Goal: Task Accomplishment & Management: Use online tool/utility

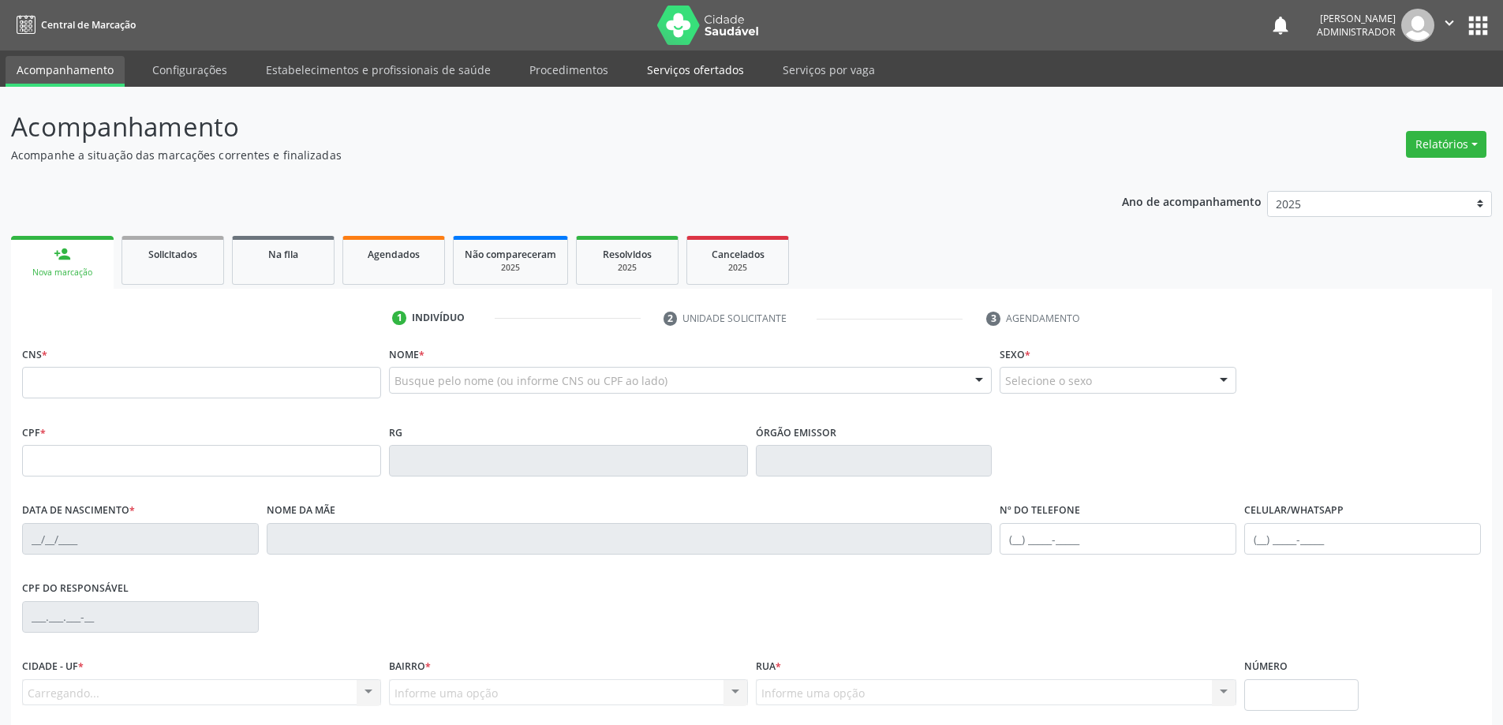
click at [662, 74] on link "Serviços ofertados" at bounding box center [695, 70] width 119 height 28
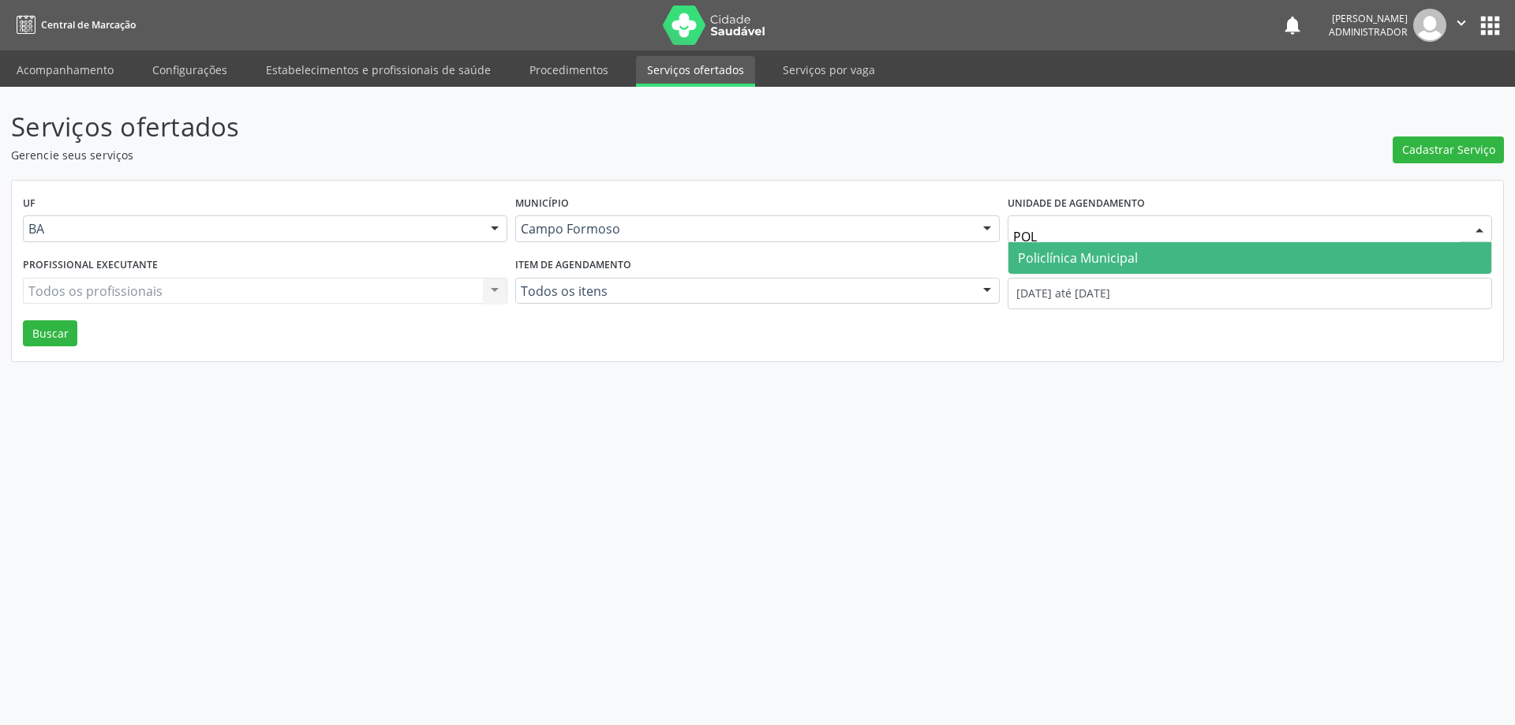
type input "POLI"
click at [1104, 254] on span "Policlínica Municipal" at bounding box center [1078, 257] width 120 height 17
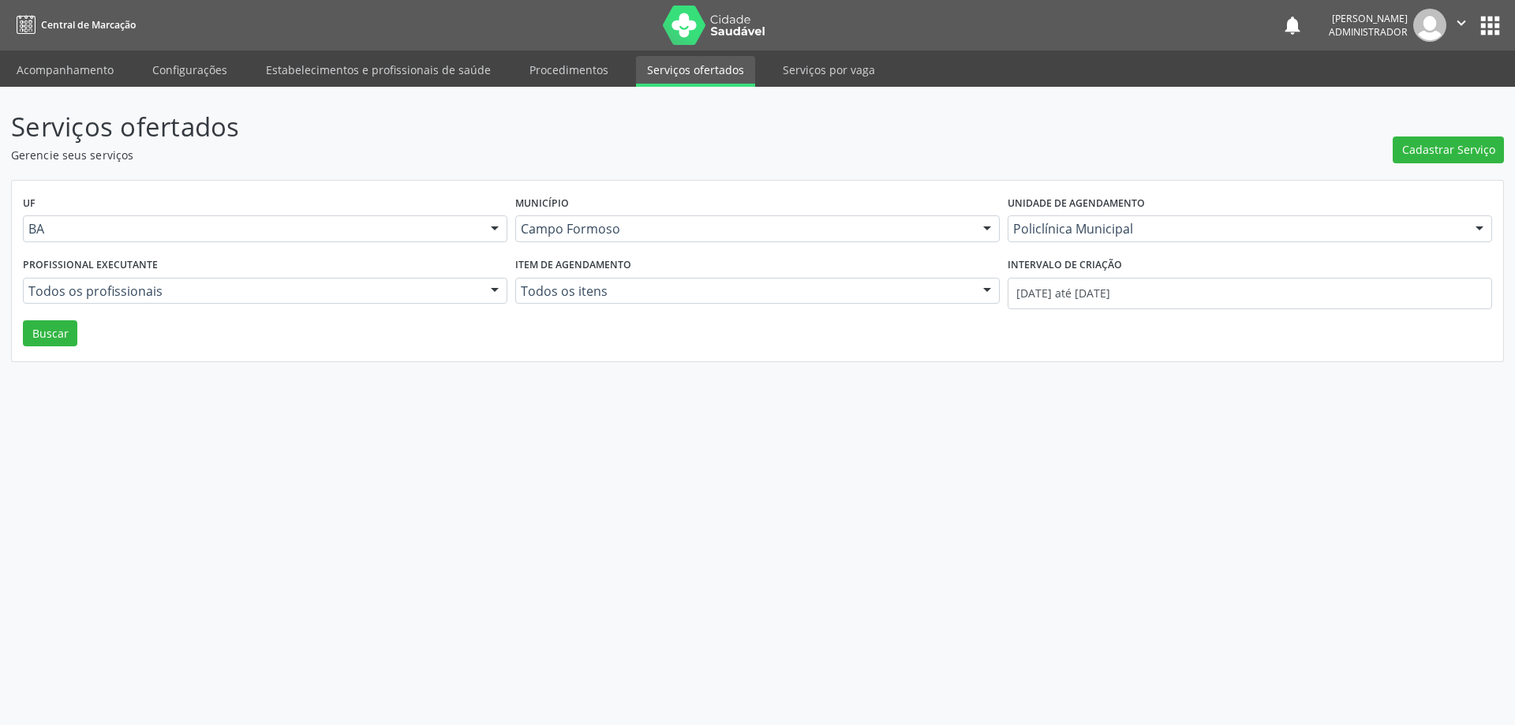
click at [491, 287] on div at bounding box center [495, 291] width 24 height 27
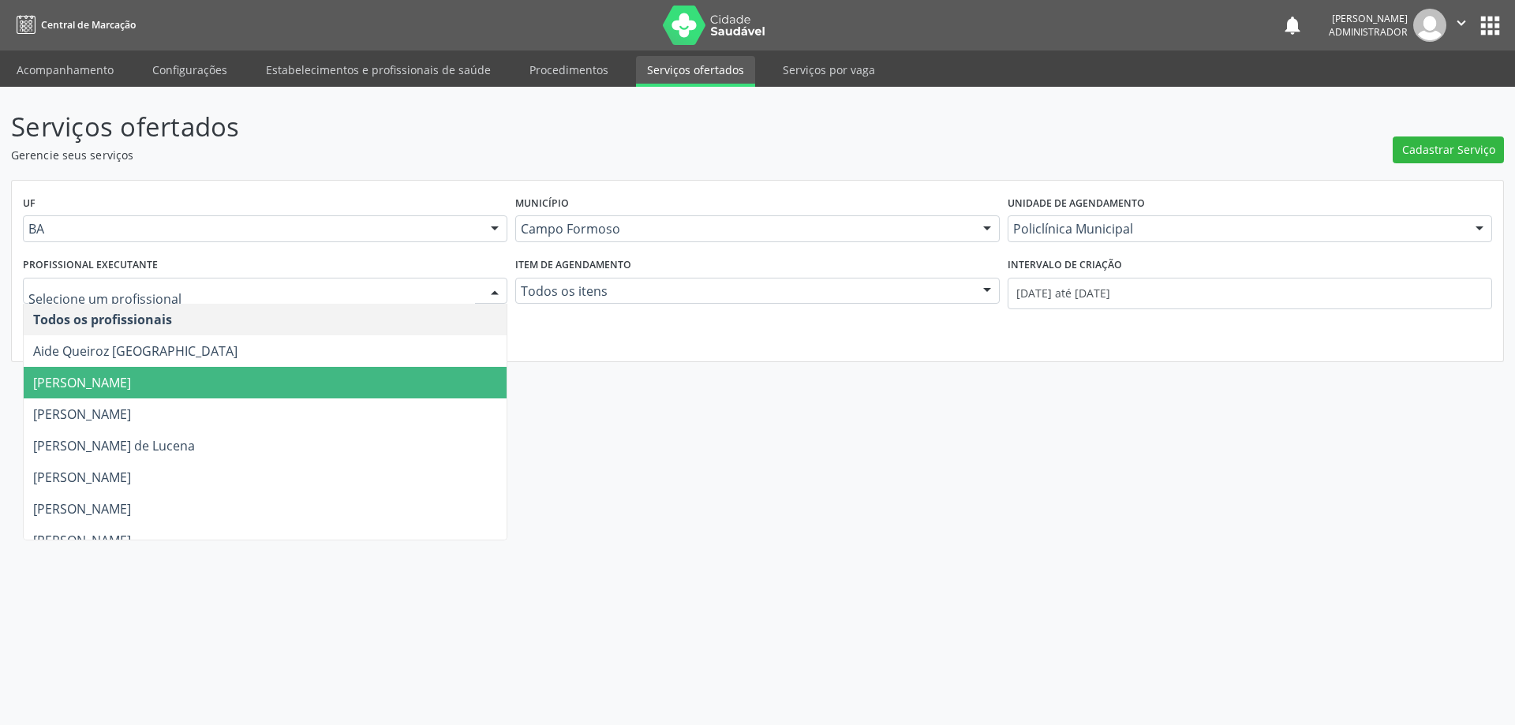
click at [431, 370] on span "[PERSON_NAME]" at bounding box center [265, 383] width 483 height 32
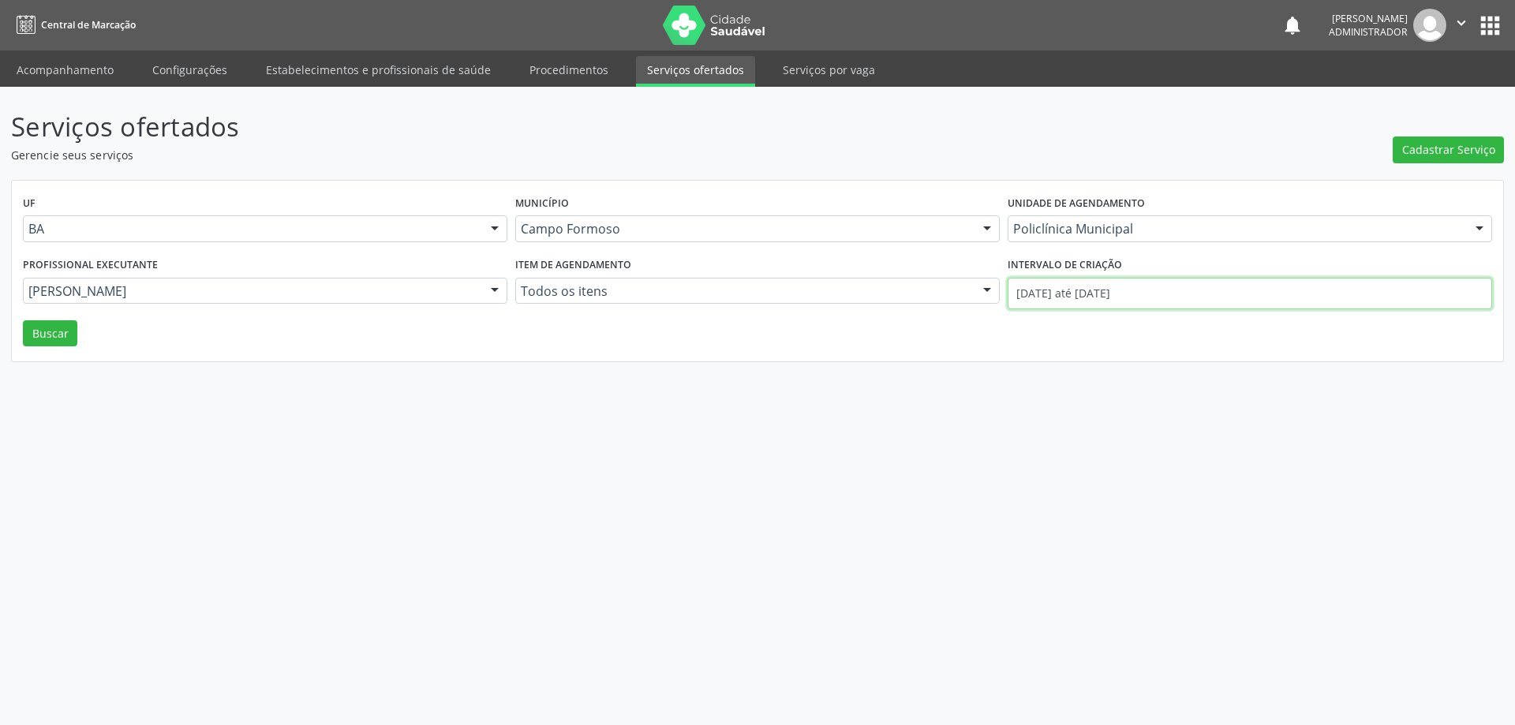
click at [1072, 293] on input "[DATE] até [DATE]" at bounding box center [1249, 294] width 484 height 32
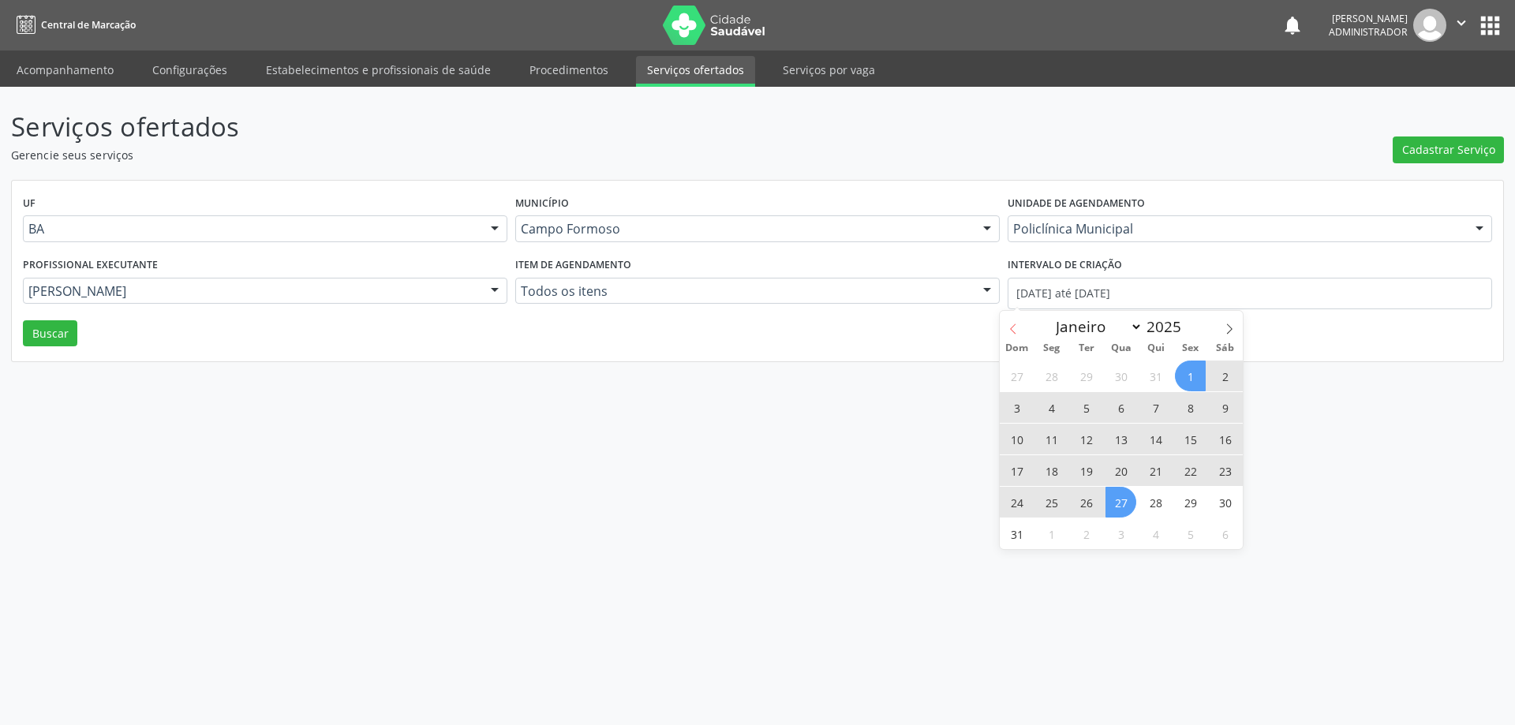
click at [1011, 334] on icon at bounding box center [1012, 328] width 11 height 11
select select "6"
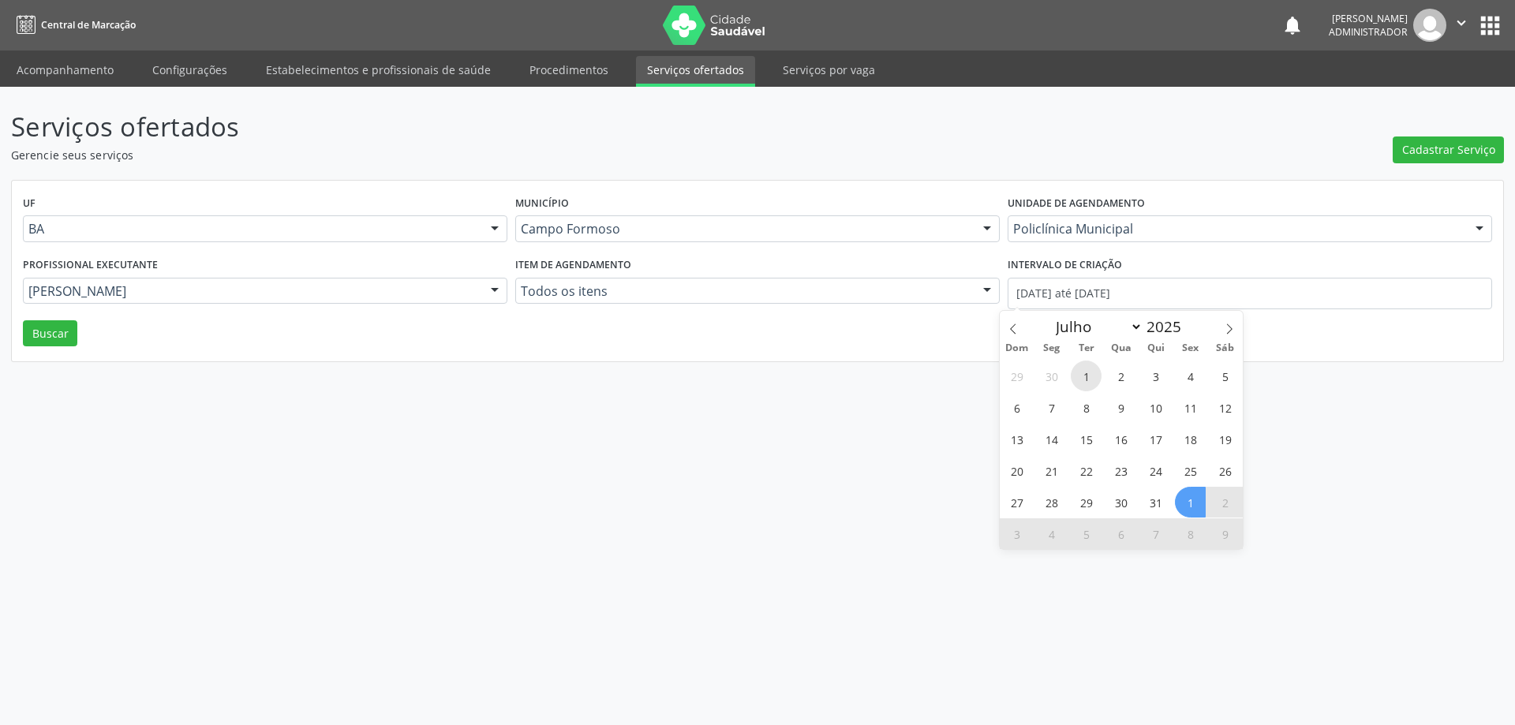
click at [1078, 378] on span "1" at bounding box center [1085, 376] width 31 height 31
type input "[DATE]"
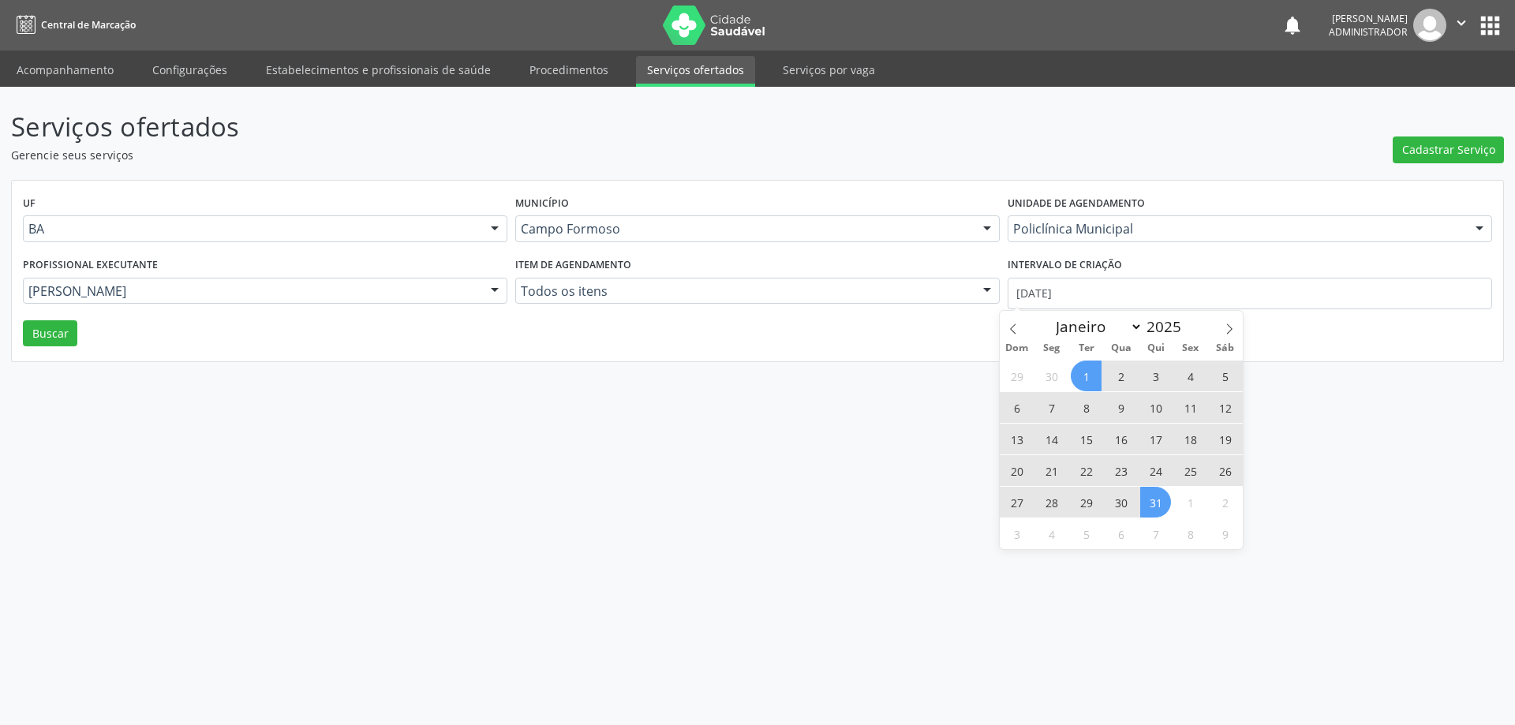
click at [1152, 498] on span "31" at bounding box center [1155, 502] width 31 height 31
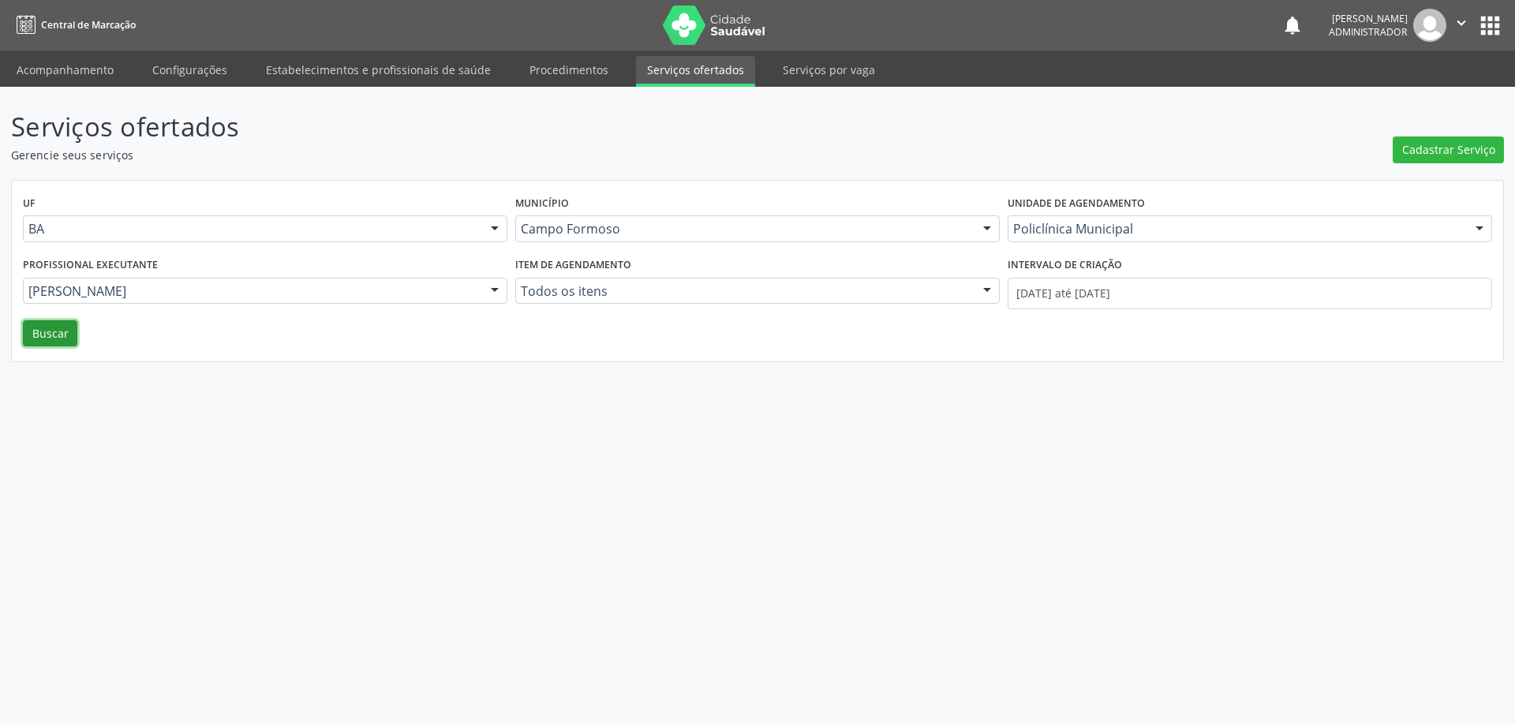
click at [41, 331] on button "Buscar" at bounding box center [50, 333] width 54 height 27
click at [1045, 286] on input "[DATE] até [DATE]" at bounding box center [1249, 294] width 484 height 32
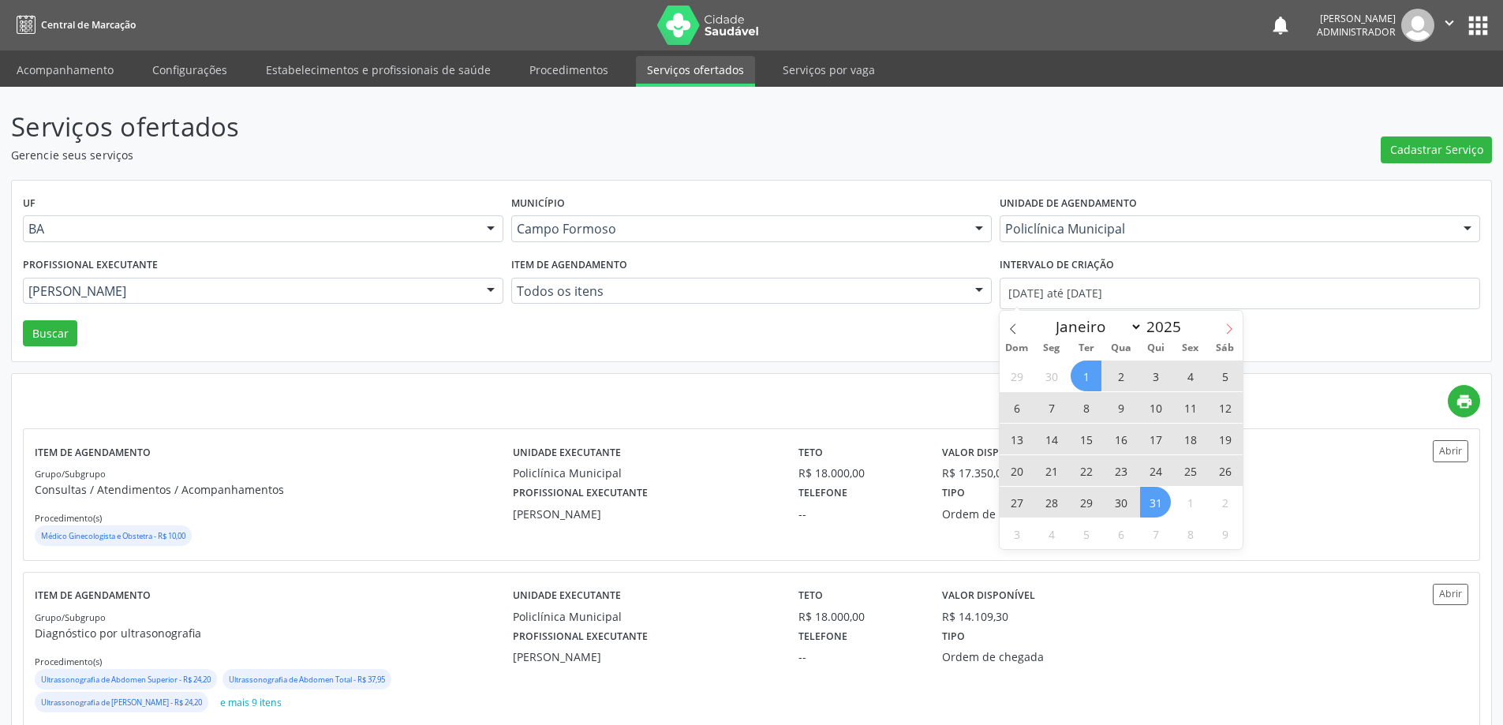
click at [1230, 326] on icon at bounding box center [1229, 328] width 11 height 11
select select "7"
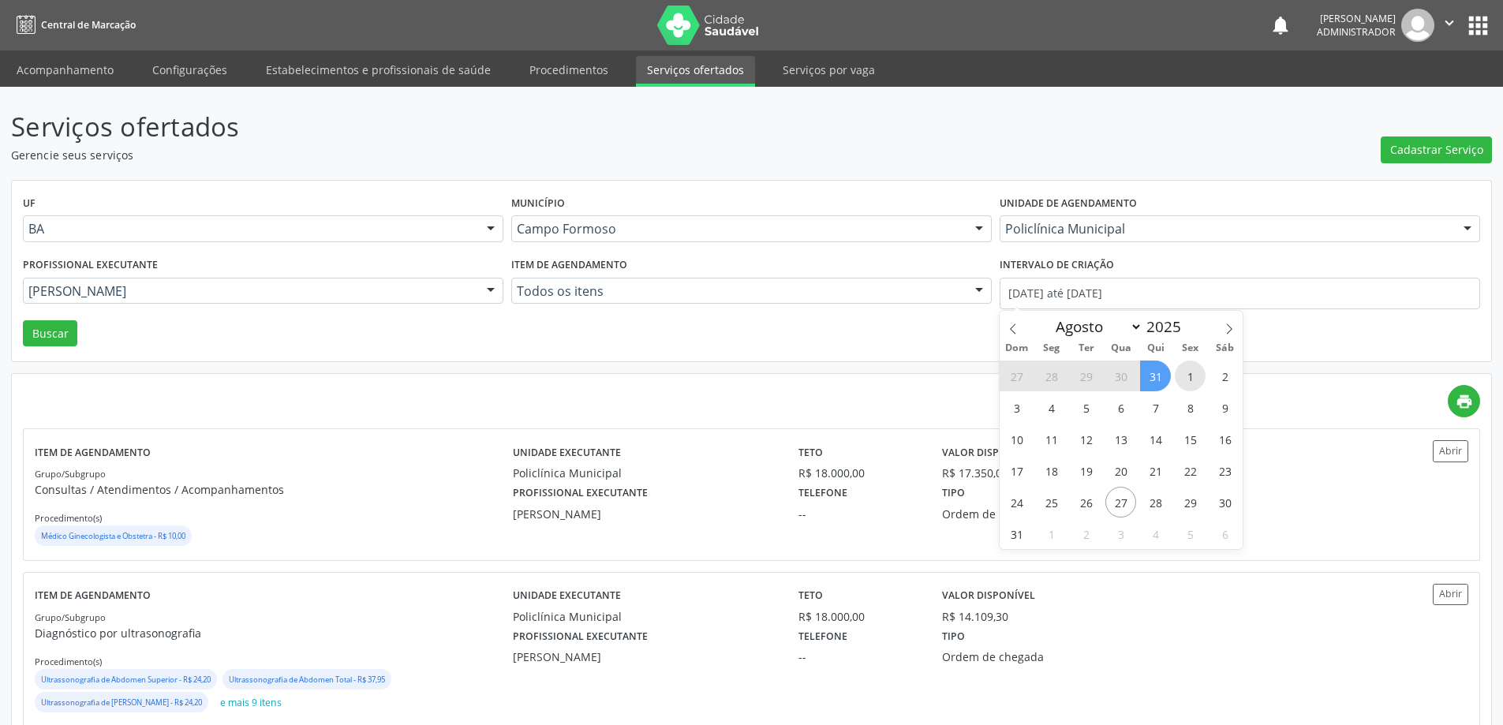
click at [1189, 378] on span "1" at bounding box center [1190, 376] width 31 height 31
type input "[DATE]"
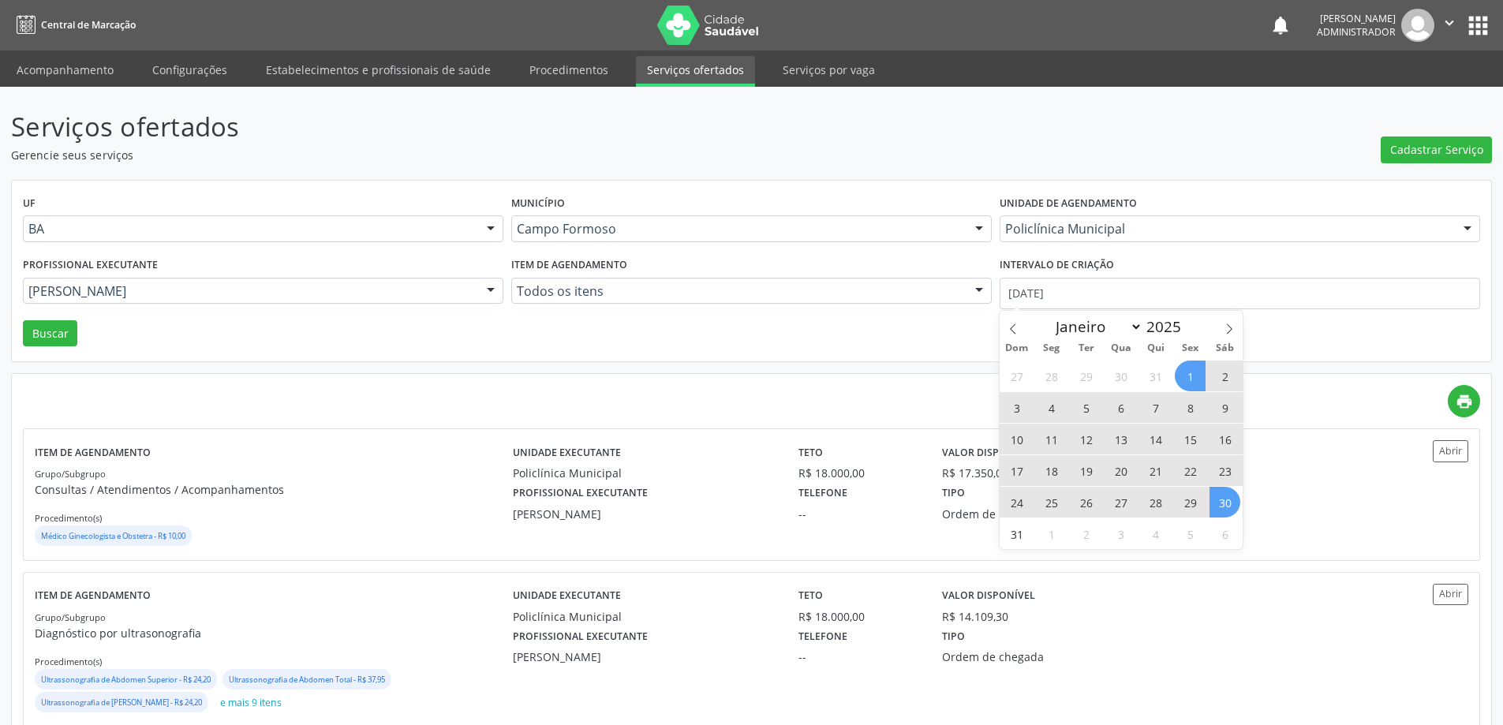
click at [1224, 512] on span "30" at bounding box center [1224, 502] width 31 height 31
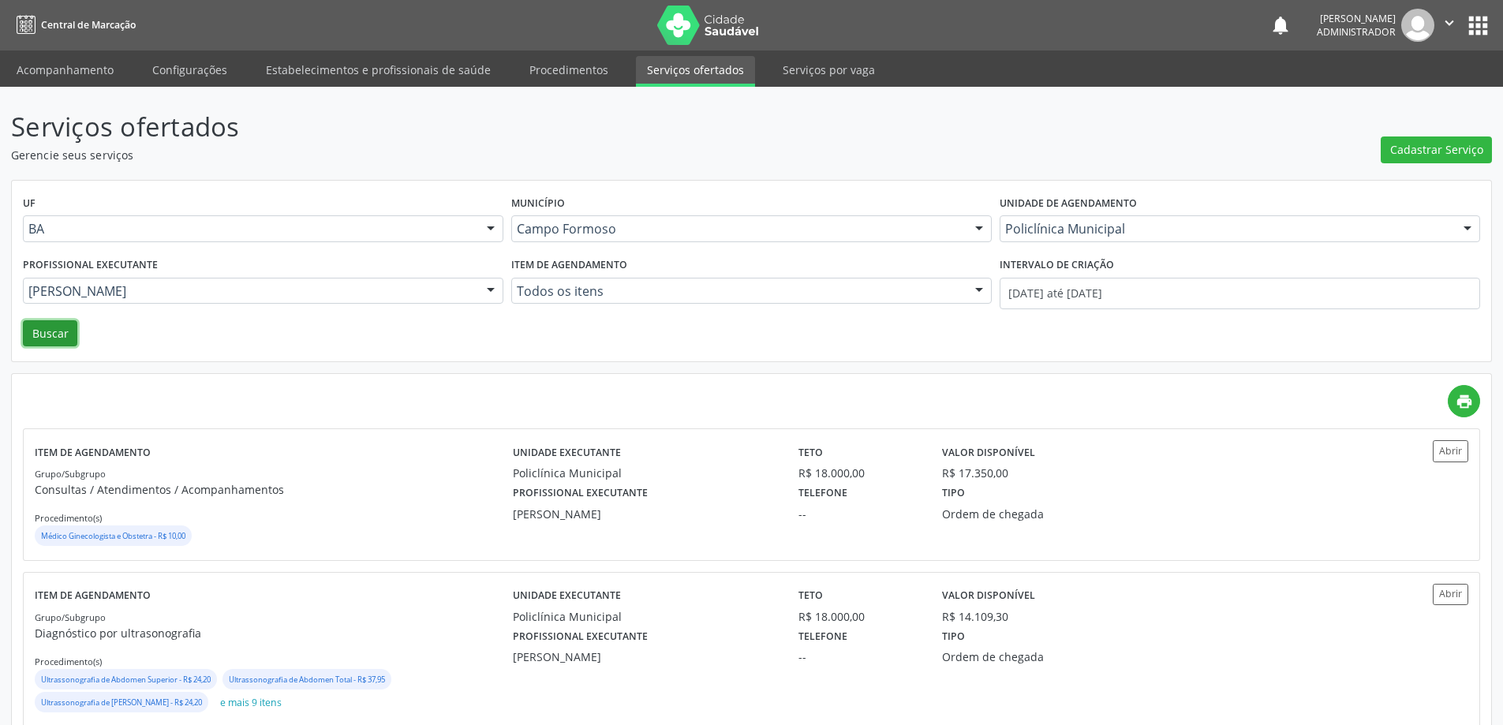
click at [49, 337] on button "Buscar" at bounding box center [50, 333] width 54 height 27
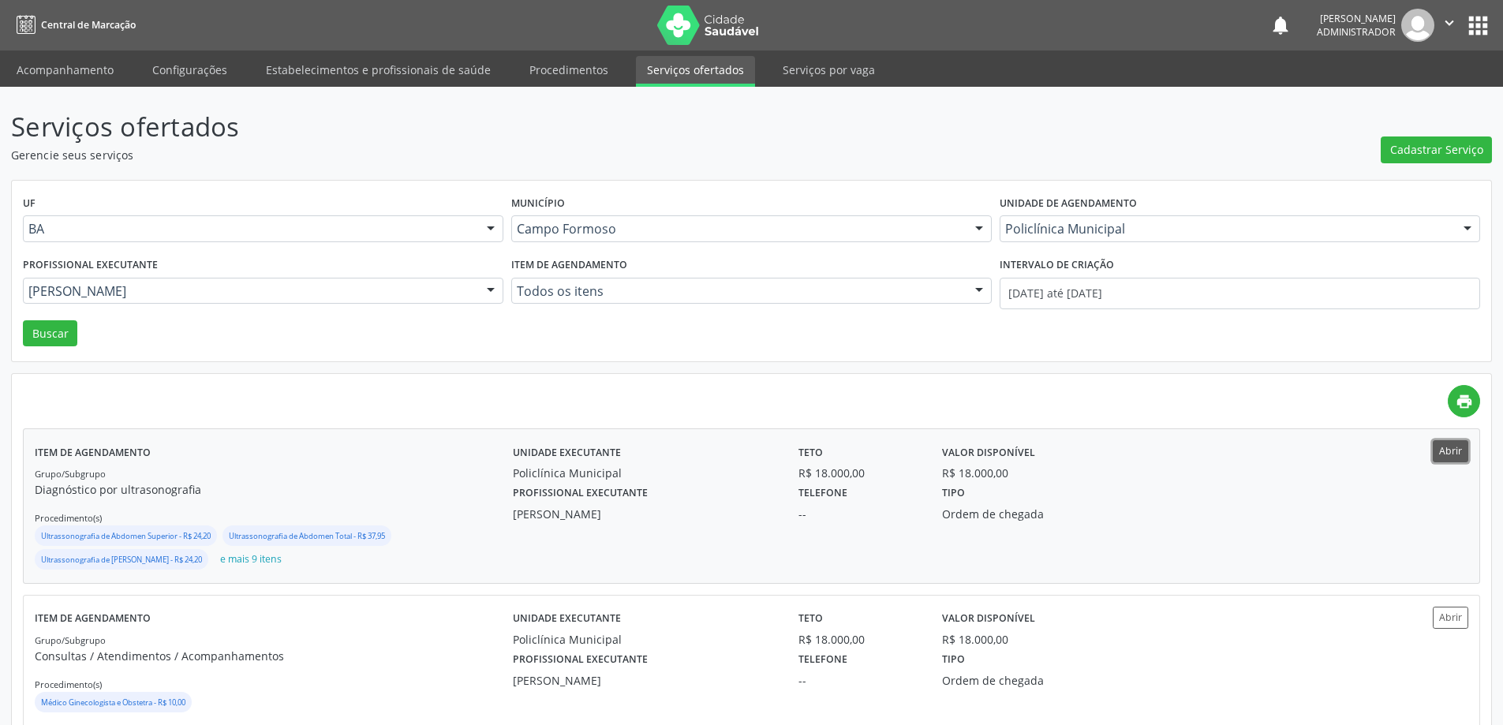
click at [1441, 448] on button "Abrir" at bounding box center [1450, 450] width 35 height 21
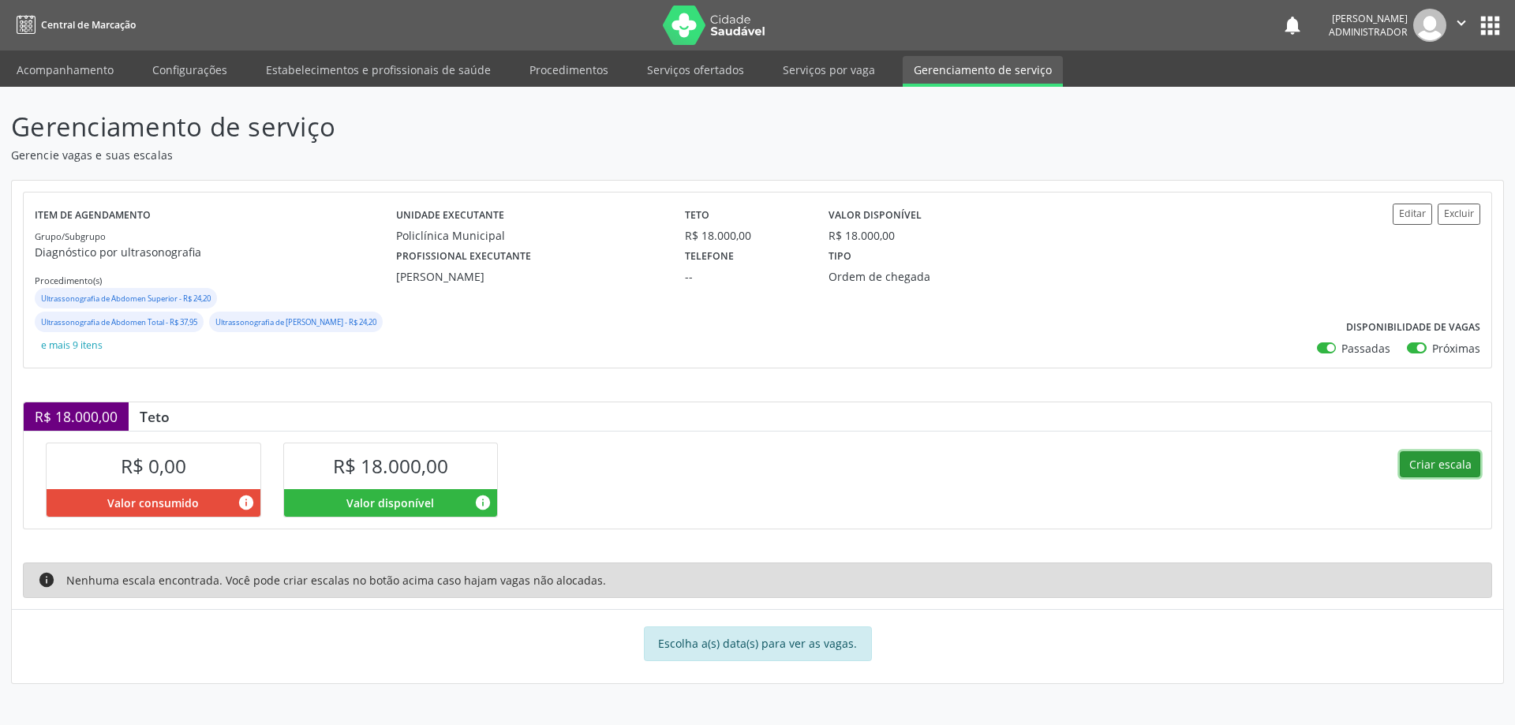
click at [1418, 464] on button "Criar escala" at bounding box center [1439, 464] width 80 height 27
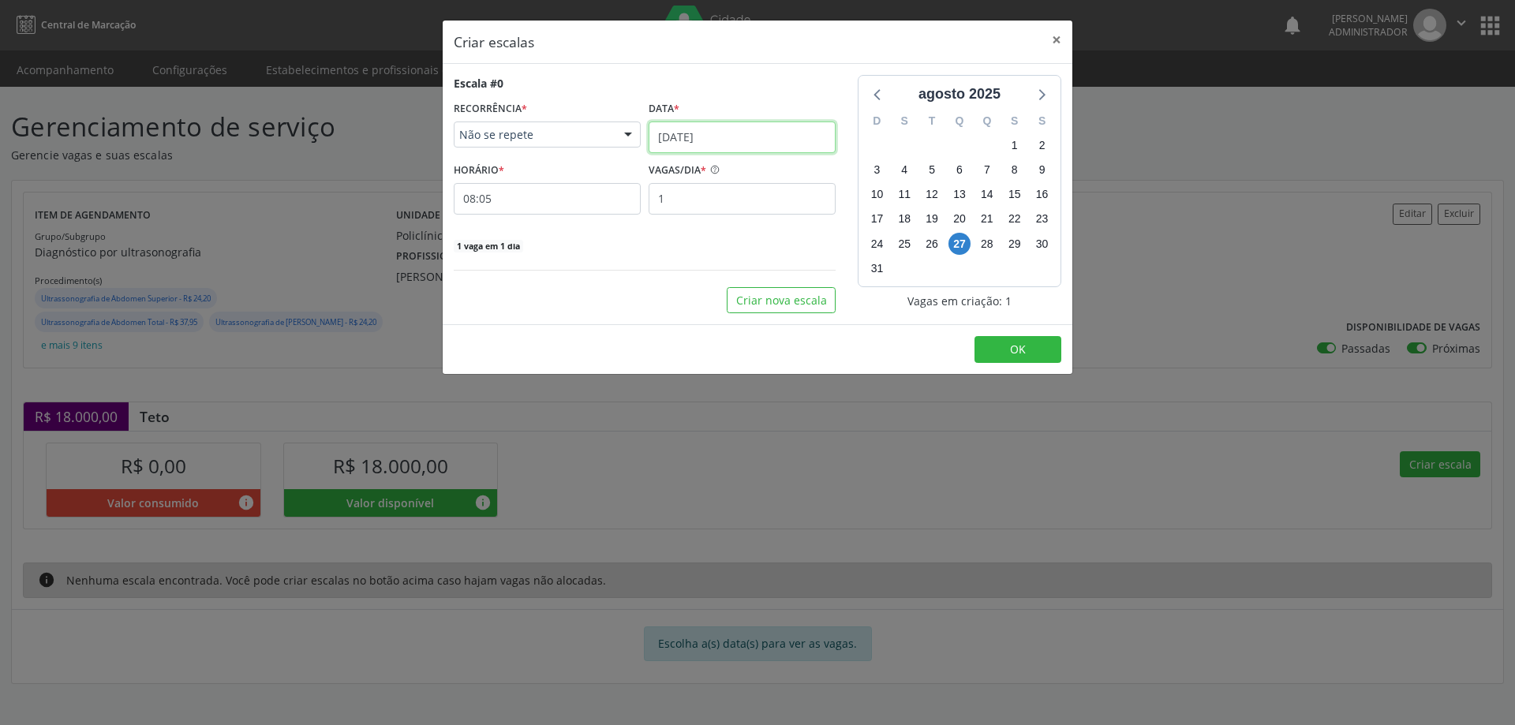
click at [723, 122] on input "27/08/2025" at bounding box center [741, 137] width 187 height 32
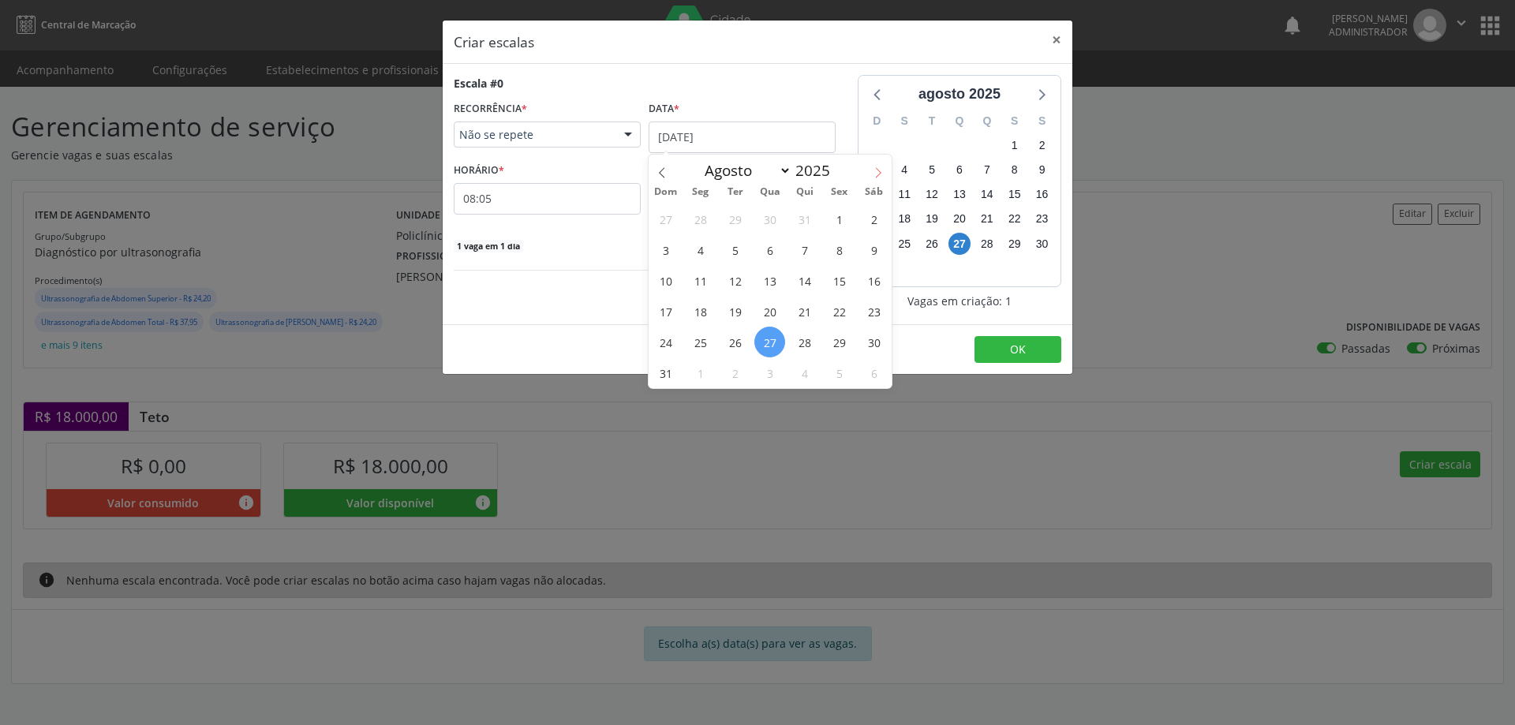
click at [881, 173] on icon at bounding box center [877, 172] width 11 height 11
select select "8"
click at [700, 218] on span "1" at bounding box center [700, 219] width 31 height 31
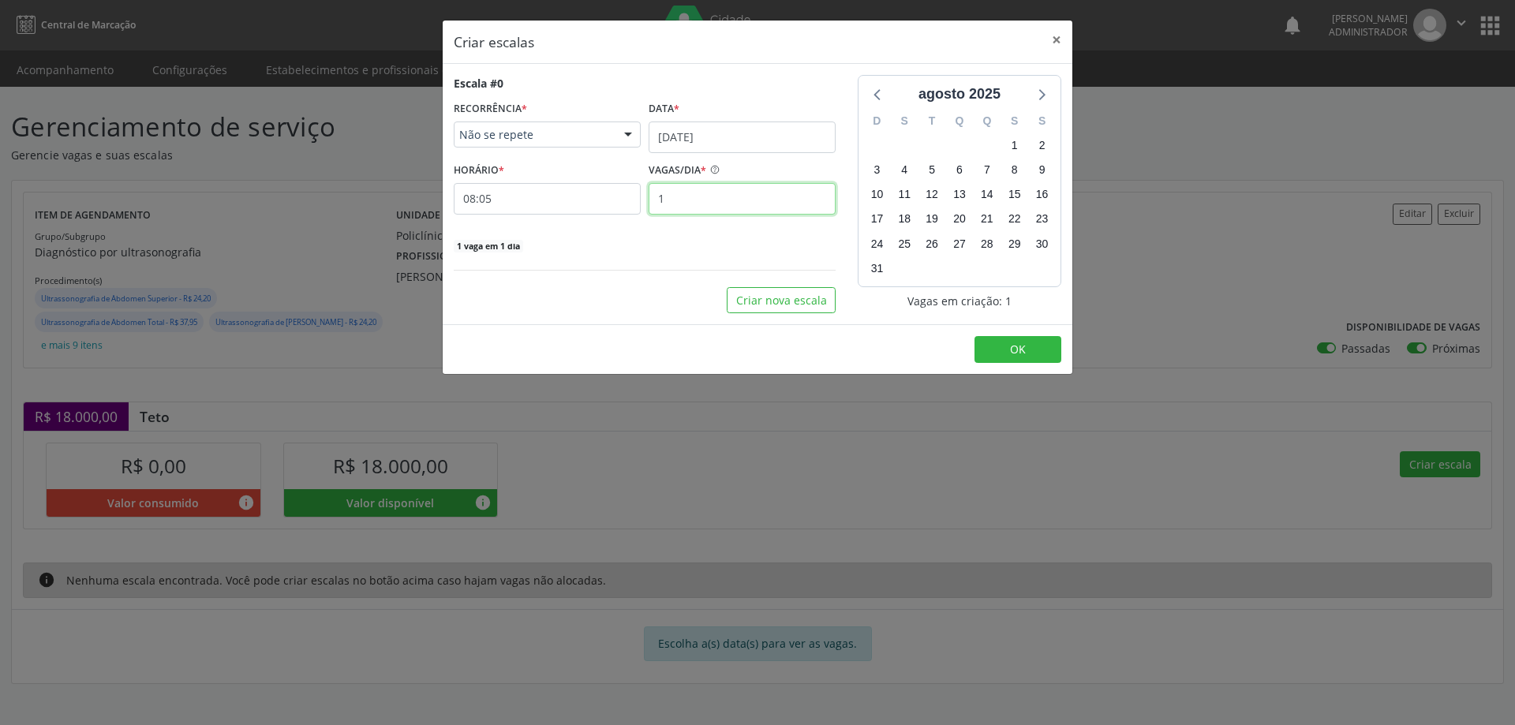
click at [689, 200] on input "1" at bounding box center [741, 199] width 187 height 32
type input "3"
type input "40"
click at [571, 200] on input "08:05" at bounding box center [547, 199] width 187 height 32
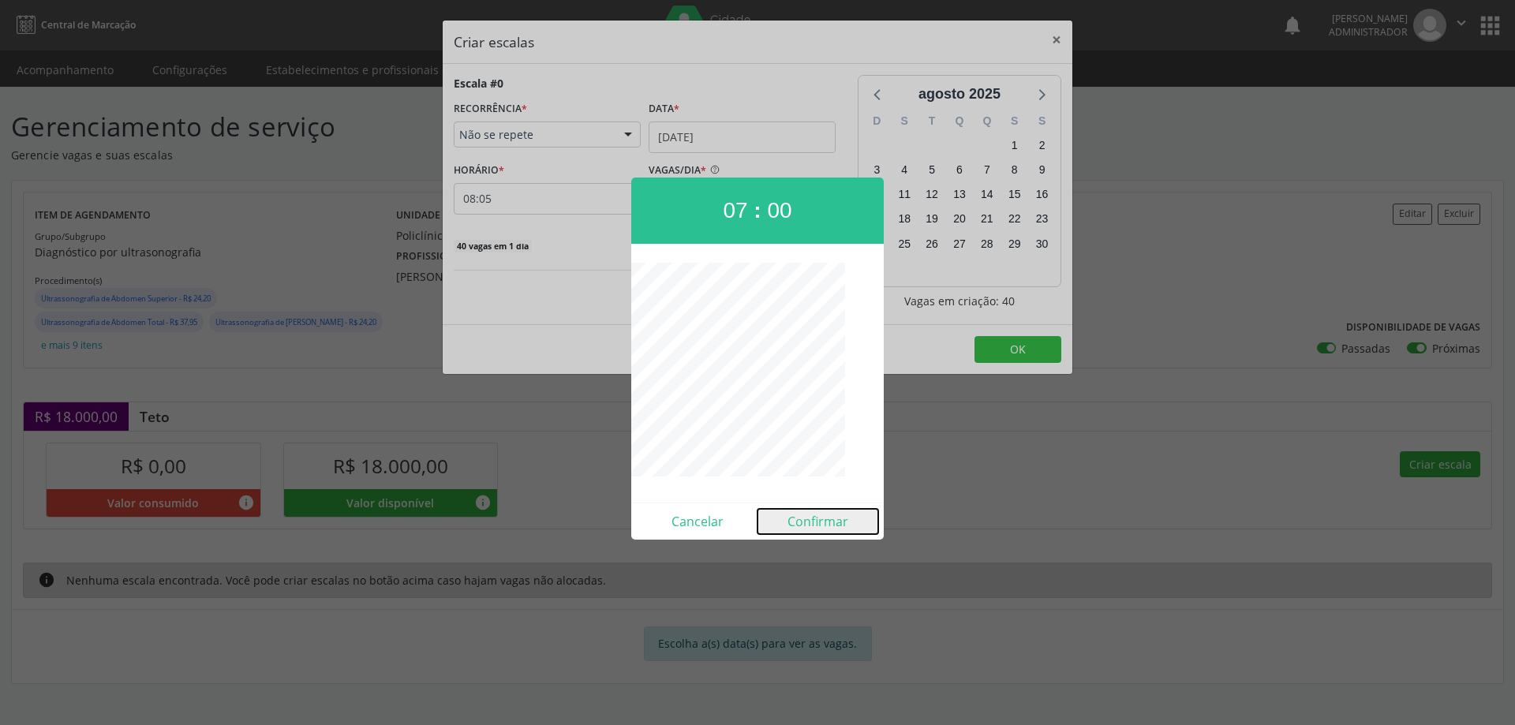
click at [824, 516] on button "Confirmar" at bounding box center [817, 521] width 121 height 25
type input "07:00"
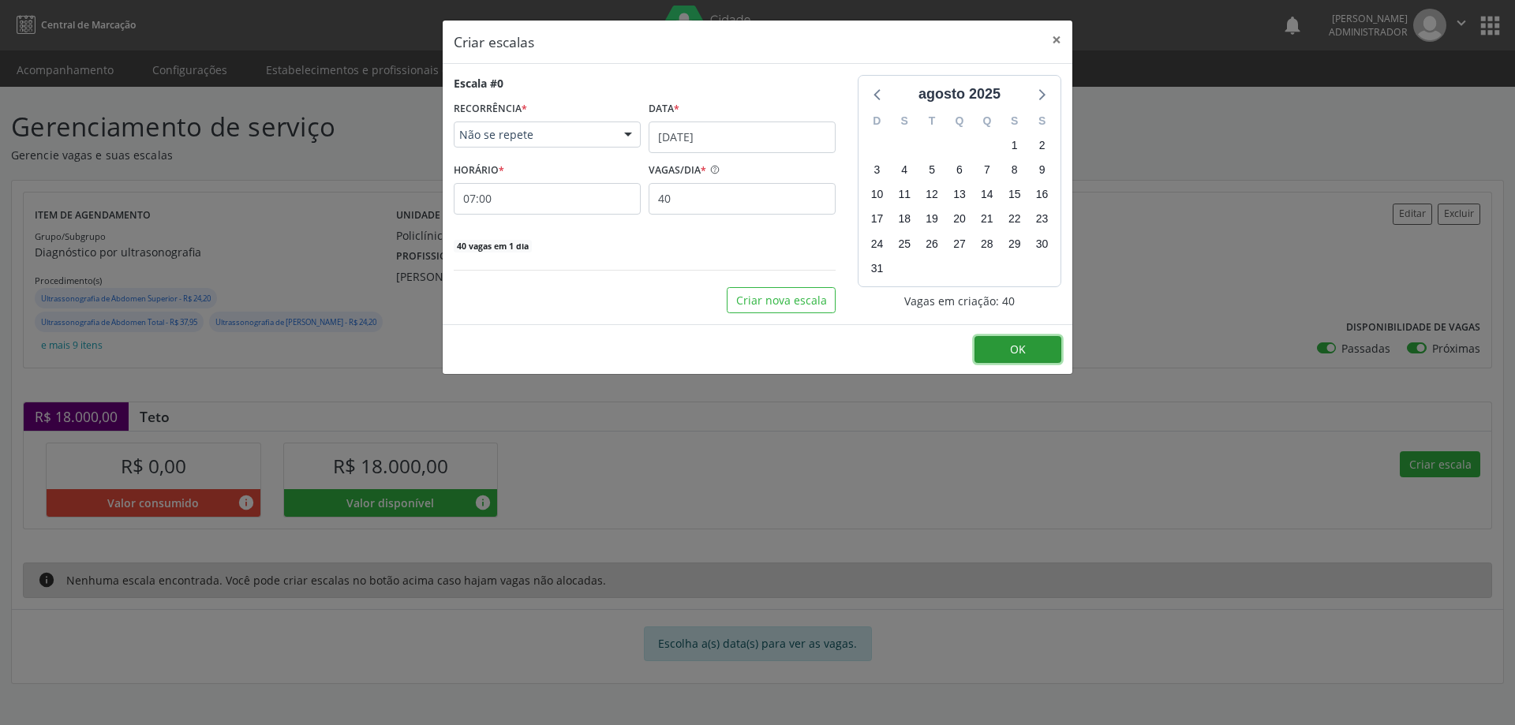
click at [999, 354] on button "OK" at bounding box center [1017, 349] width 87 height 27
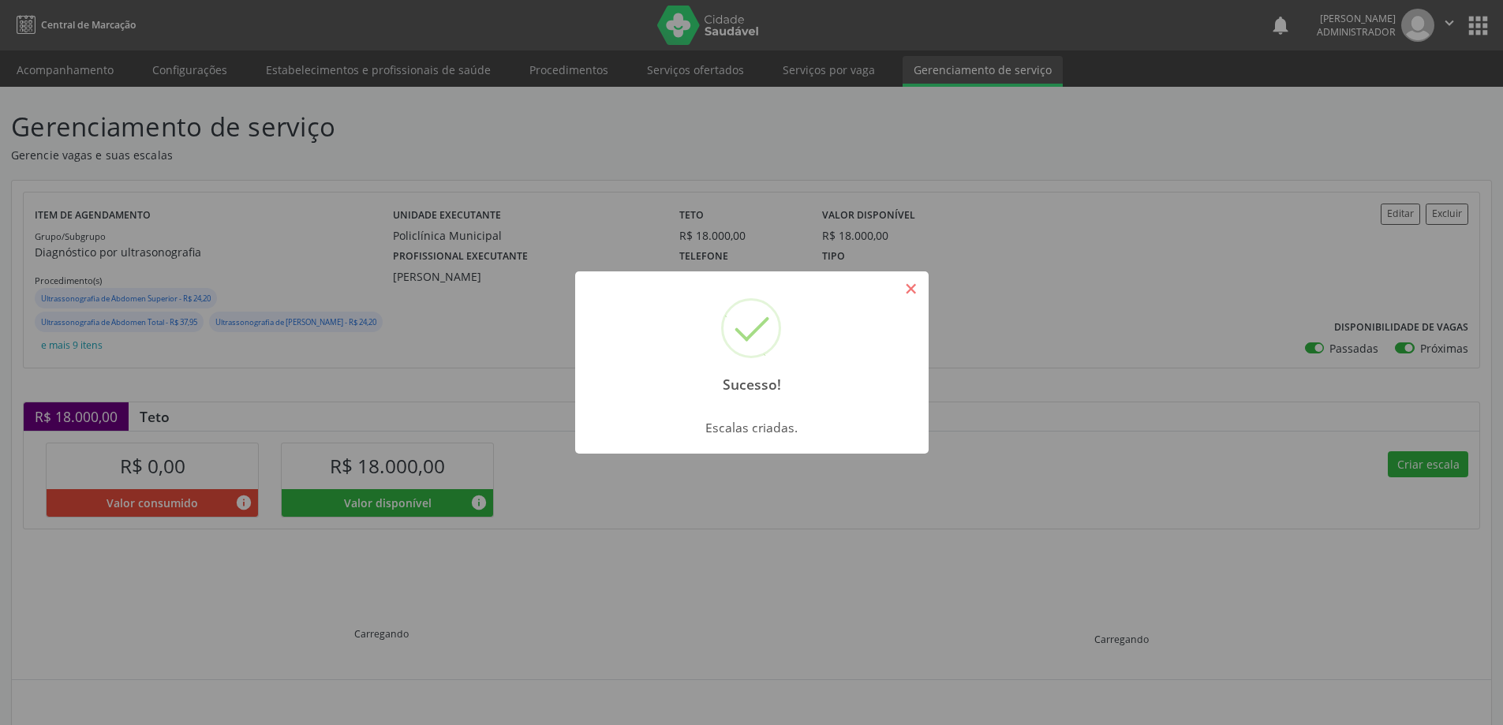
click at [916, 289] on button "×" at bounding box center [911, 288] width 27 height 27
